Goal: Contribute content

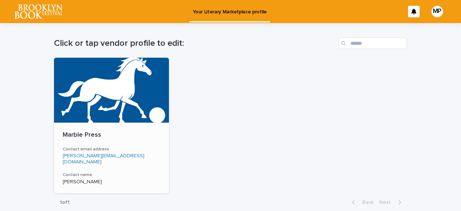
click at [84, 162] on div "Marble Press Contact email address [PERSON_NAME][EMAIL_ADDRESS][DOMAIN_NAME] Co…" at bounding box center [111, 157] width 115 height 71
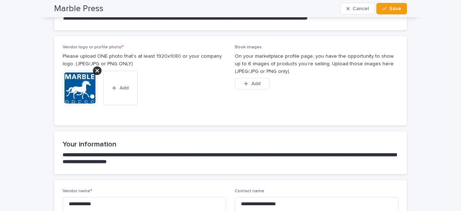
scroll to position [108, 0]
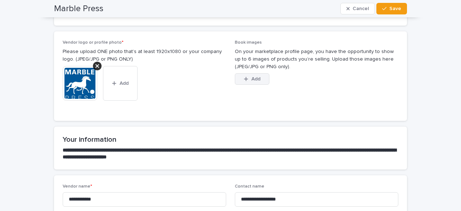
click at [258, 78] on button "Add" at bounding box center [252, 79] width 35 height 12
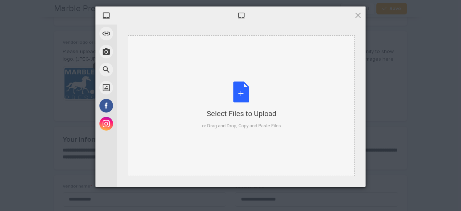
click at [249, 89] on div "Select Files to Upload or Drag and Drop, Copy and Paste Files" at bounding box center [241, 105] width 79 height 48
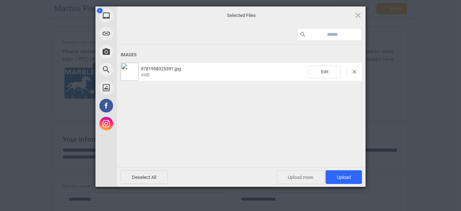
click at [307, 175] on span "Upload more" at bounding box center [301, 177] width 48 height 14
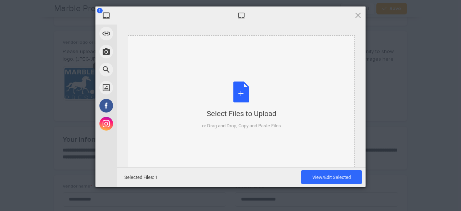
click at [240, 106] on div "Select Files to Upload or Drag and Drop, Copy and Paste Files" at bounding box center [241, 105] width 79 height 48
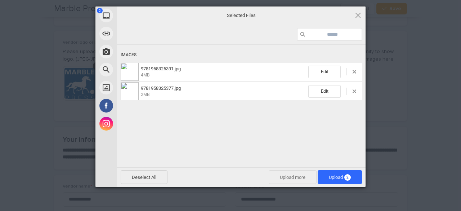
click at [298, 177] on span "Upload more" at bounding box center [293, 177] width 48 height 14
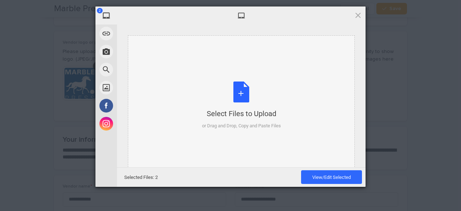
click at [235, 97] on div "Select Files to Upload or Drag and Drop, Copy and Paste Files" at bounding box center [241, 105] width 79 height 48
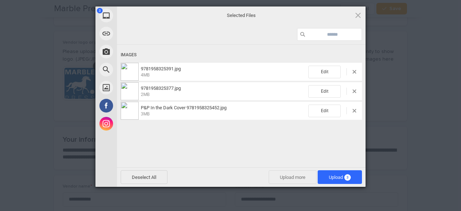
click at [293, 176] on span "Upload more" at bounding box center [293, 177] width 48 height 14
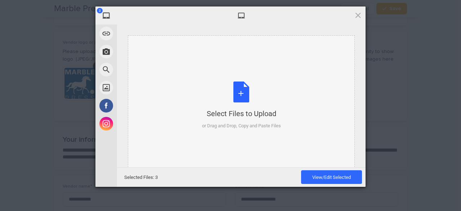
click at [235, 101] on div "Select Files to Upload or Drag and Drop, Copy and Paste Files" at bounding box center [241, 105] width 79 height 48
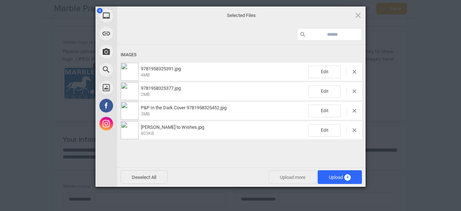
click at [294, 175] on span "Upload more" at bounding box center [293, 177] width 48 height 14
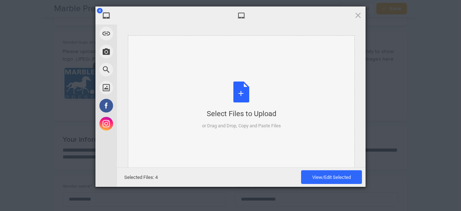
click at [242, 102] on div "Select Files to Upload or Drag and Drop, Copy and Paste Files" at bounding box center [241, 105] width 79 height 48
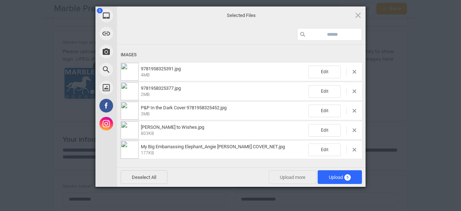
click at [298, 179] on span "Upload more" at bounding box center [293, 177] width 48 height 14
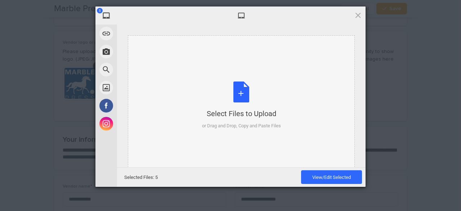
click at [227, 107] on div "Select Files to Upload or Drag and Drop, Copy and Paste Files" at bounding box center [241, 105] width 79 height 48
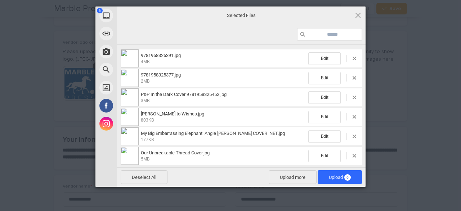
scroll to position [17, 0]
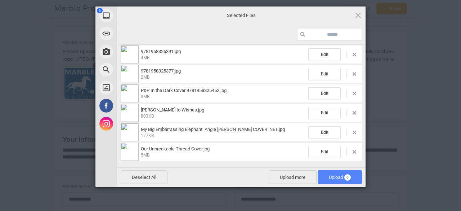
click at [334, 176] on span "Upload 6" at bounding box center [340, 176] width 22 height 5
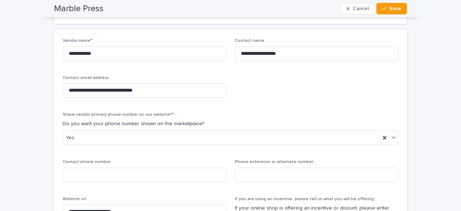
scroll to position [351, 0]
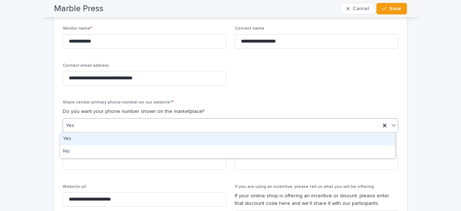
click at [394, 127] on icon at bounding box center [393, 124] width 7 height 7
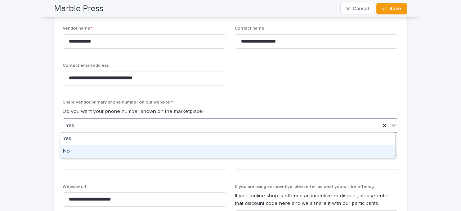
click at [123, 150] on div "No" at bounding box center [227, 151] width 335 height 13
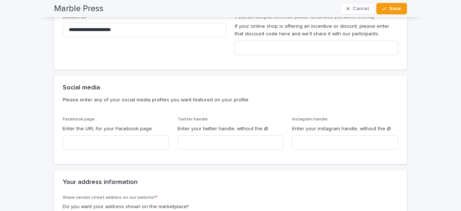
scroll to position [531, 0]
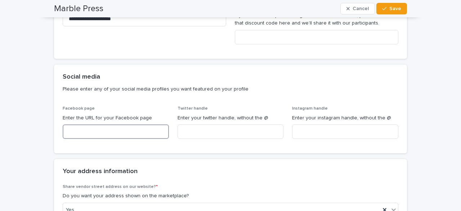
click at [118, 133] on input at bounding box center [116, 131] width 106 height 14
paste input "**********"
type input "**********"
click at [220, 132] on input at bounding box center [231, 131] width 106 height 14
paste input "**********"
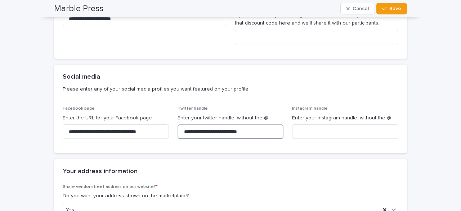
type input "**********"
click at [337, 126] on input at bounding box center [345, 131] width 106 height 14
paste input "**********"
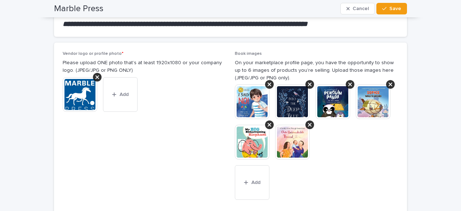
scroll to position [0, 0]
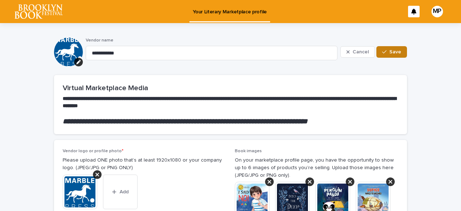
type input "**********"
click at [385, 51] on div "button" at bounding box center [385, 51] width 7 height 5
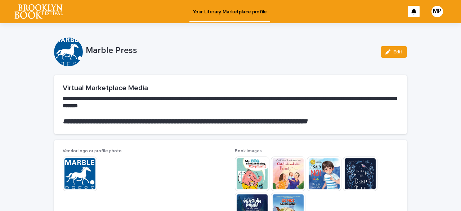
click at [431, 13] on div "MP" at bounding box center [437, 12] width 12 height 12
